Goal: Check status: Check status

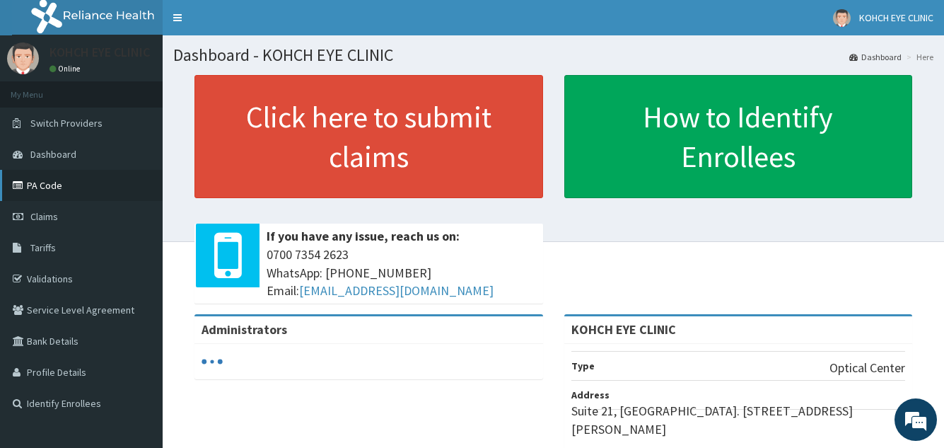
click at [50, 191] on link "PA Code" at bounding box center [81, 185] width 163 height 31
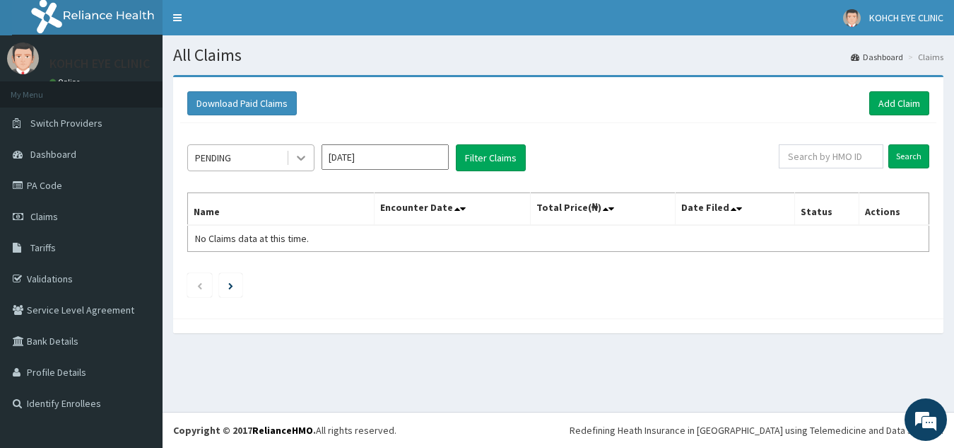
click at [303, 158] on icon at bounding box center [301, 158] width 8 height 5
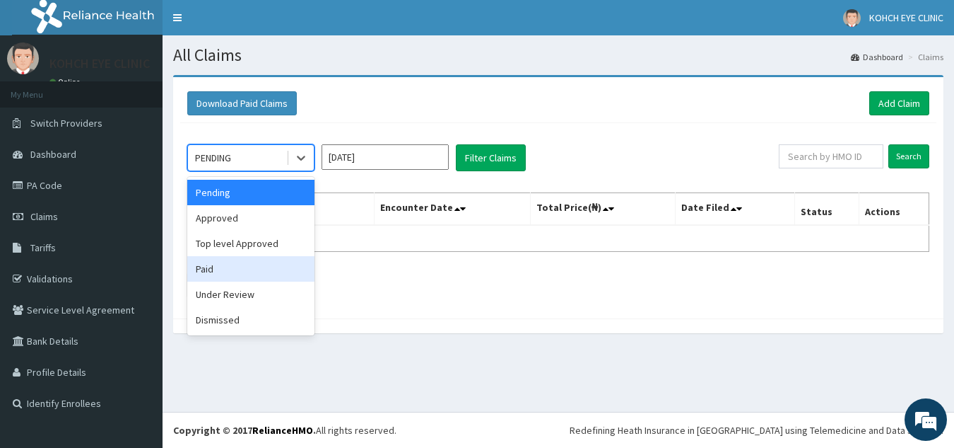
click at [264, 271] on div "Paid" at bounding box center [250, 268] width 127 height 25
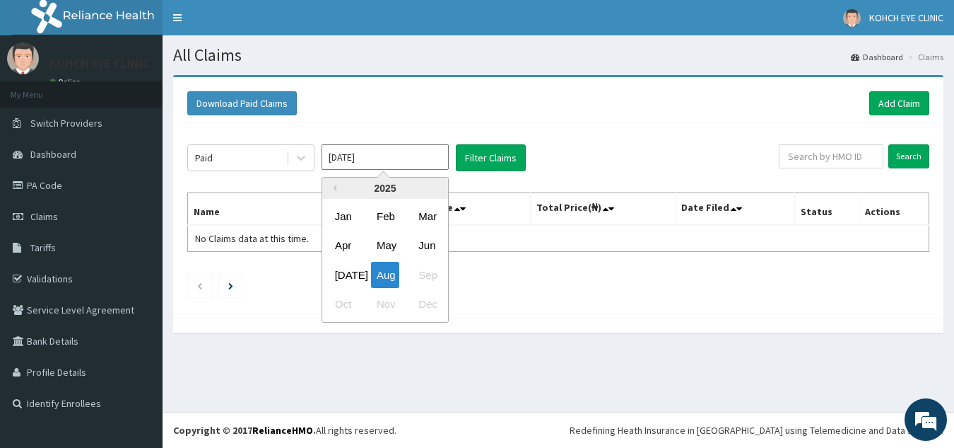
click at [423, 154] on input "[DATE]" at bounding box center [385, 156] width 127 height 25
click at [333, 277] on div "[DATE]" at bounding box center [343, 275] width 28 height 26
type input "[DATE]"
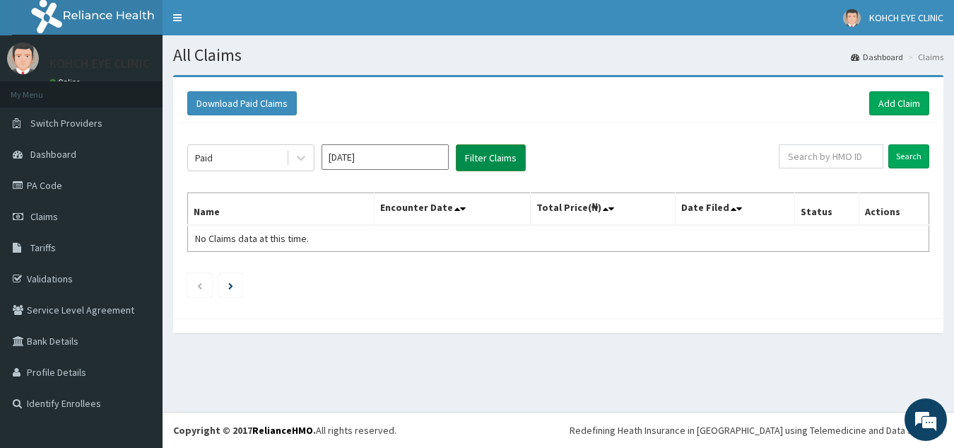
click at [505, 163] on button "Filter Claims" at bounding box center [491, 157] width 70 height 27
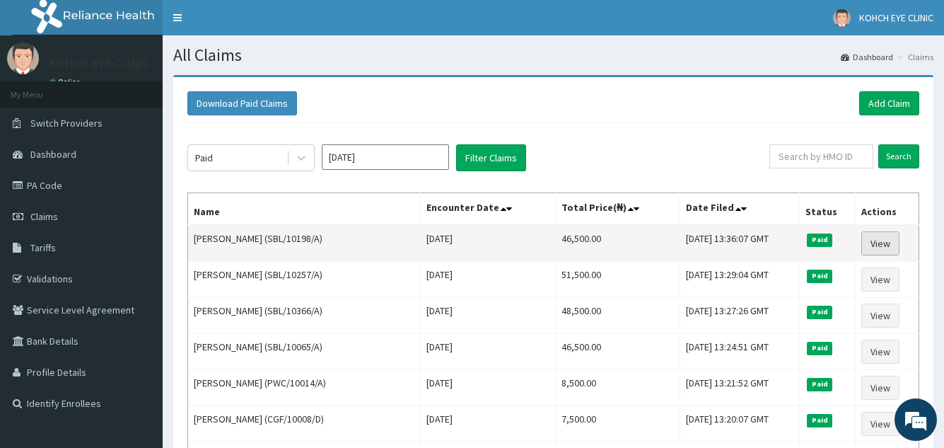
click at [885, 234] on link "View" at bounding box center [880, 243] width 38 height 24
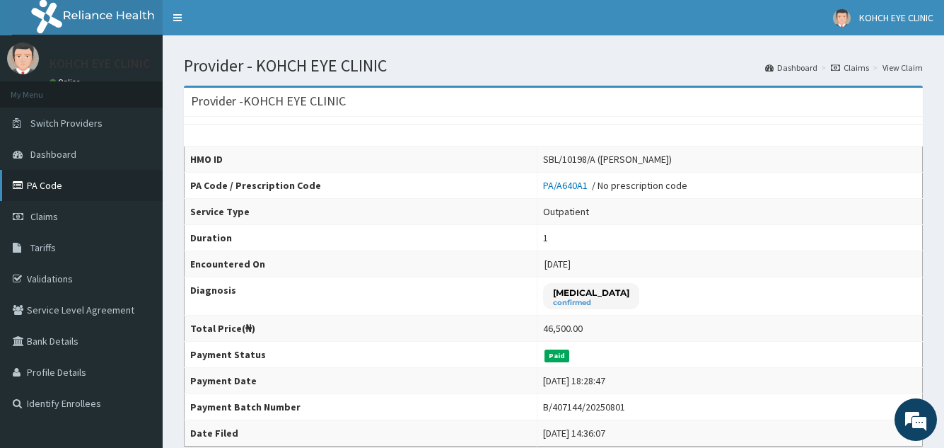
click at [100, 178] on link "PA Code" at bounding box center [81, 185] width 163 height 31
